Goal: Find specific page/section: Find specific page/section

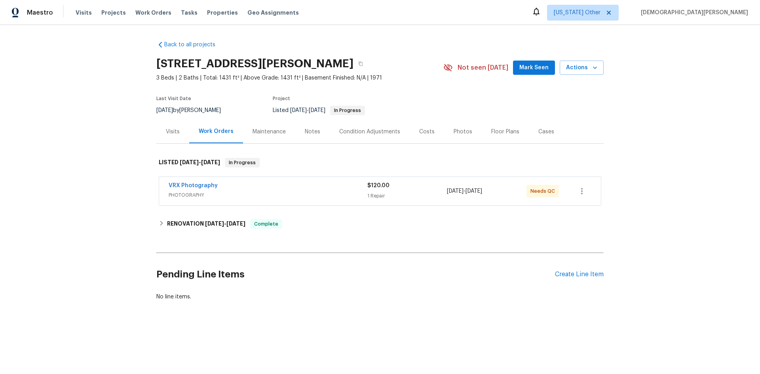
click at [161, 68] on h2 "[STREET_ADDRESS][PERSON_NAME]" at bounding box center [254, 64] width 197 height 8
click at [162, 68] on h2 "[STREET_ADDRESS][PERSON_NAME]" at bounding box center [254, 64] width 197 height 8
click at [354, 67] on button "button" at bounding box center [361, 64] width 14 height 14
